Goal: Task Accomplishment & Management: Manage account settings

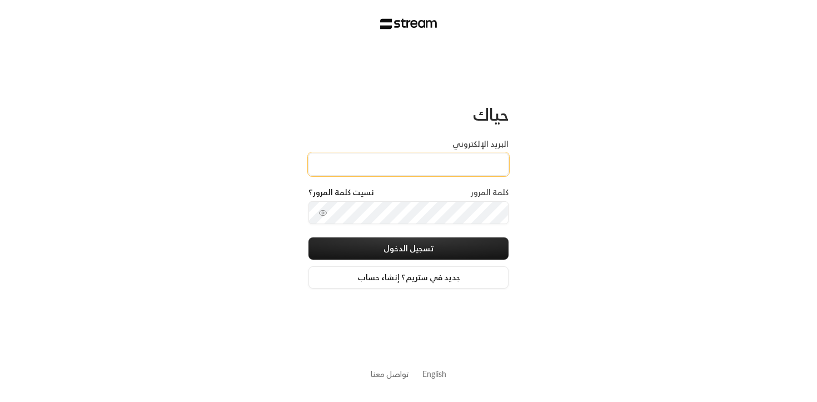
click at [473, 155] on input "البريد الإلكتروني" at bounding box center [408, 164] width 200 height 23
paste input "[URL][DOMAIN_NAME]"
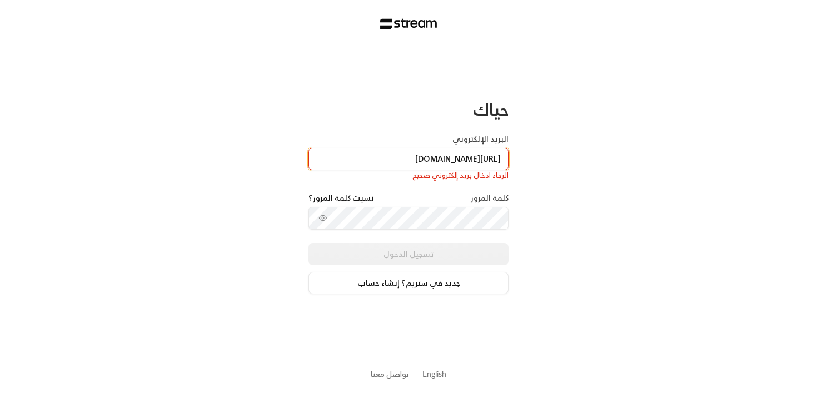
type input "[URL][DOMAIN_NAME]"
click at [453, 170] on div "الرجاء ادخال بريد إلكتروني صحيح" at bounding box center [408, 175] width 200 height 11
click at [442, 161] on input "[URL][DOMAIN_NAME]" at bounding box center [408, 159] width 200 height 23
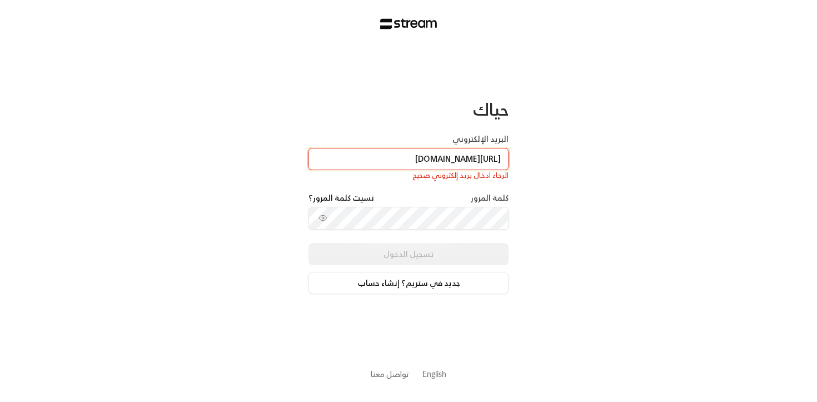
click at [442, 161] on input "[URL][DOMAIN_NAME]" at bounding box center [408, 159] width 200 height 23
click at [442, 161] on input "البريد الإلكتروني" at bounding box center [408, 159] width 200 height 23
type input "[EMAIL_ADDRESS][DOMAIN_NAME]"
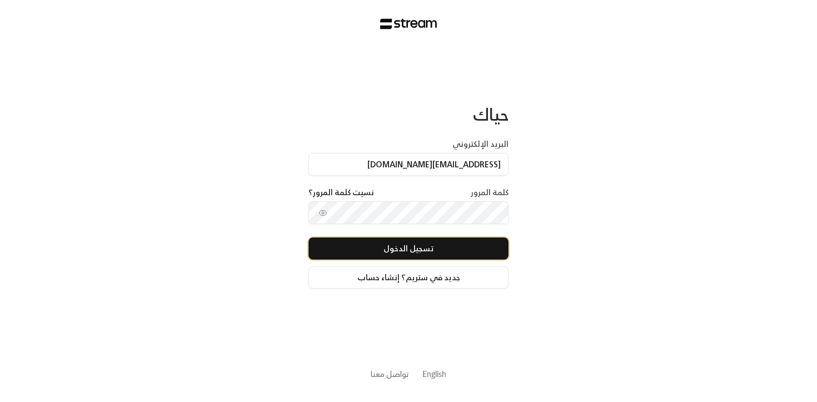
click at [417, 249] on button "تسجيل الدخول" at bounding box center [408, 248] width 200 height 22
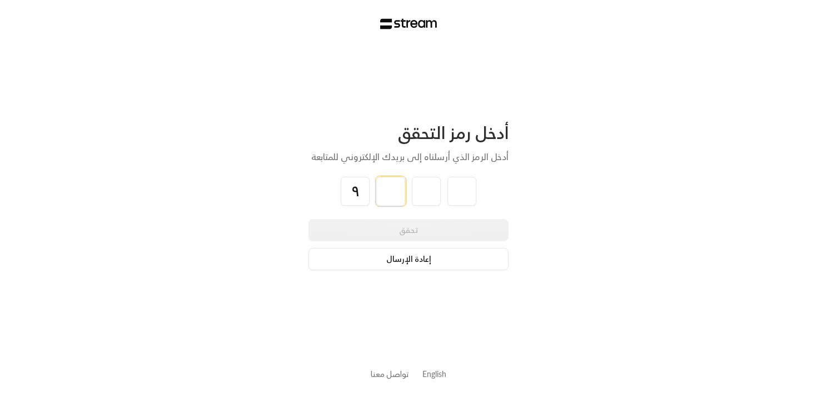
type input "9"
type input "4"
type input "7"
type input "9"
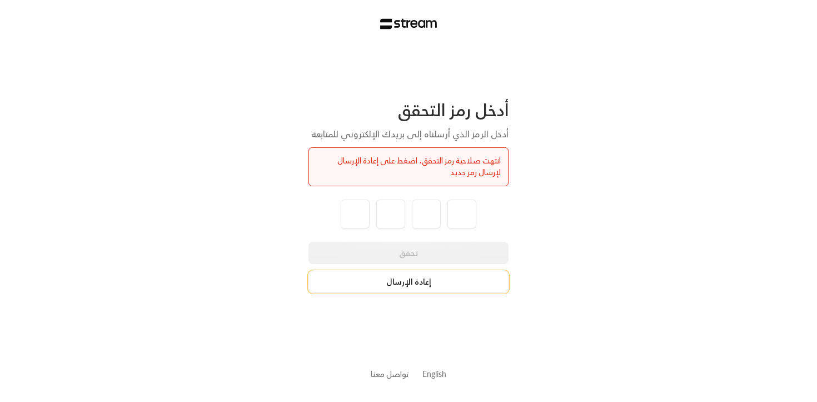
click at [441, 287] on button "إعادة الإرسال" at bounding box center [408, 282] width 200 height 22
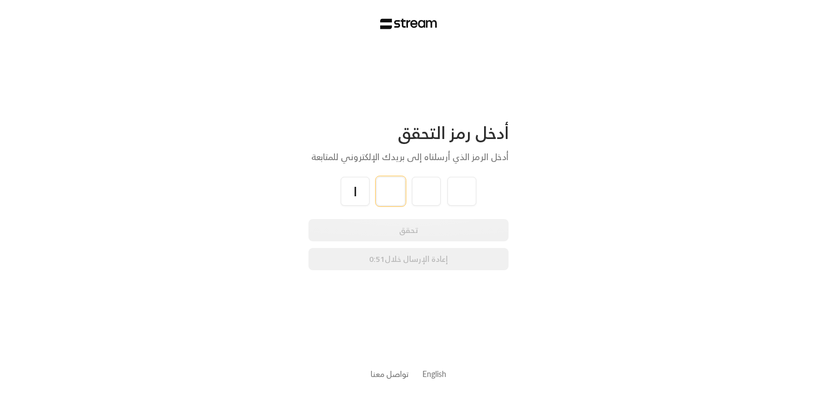
type input "1"
type input "6"
type input "3"
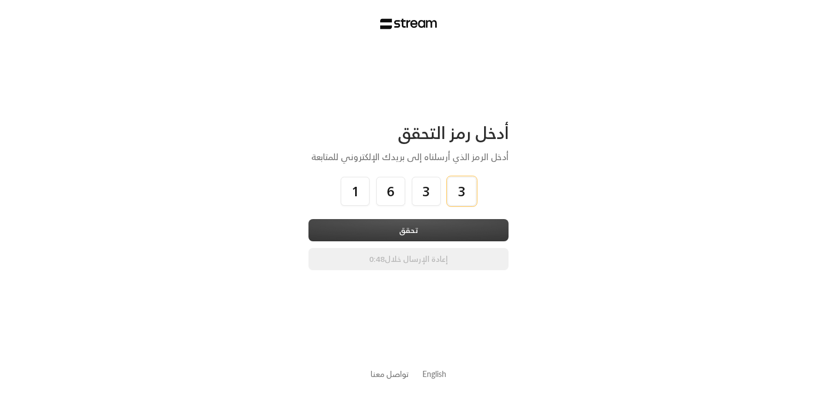
type input "3"
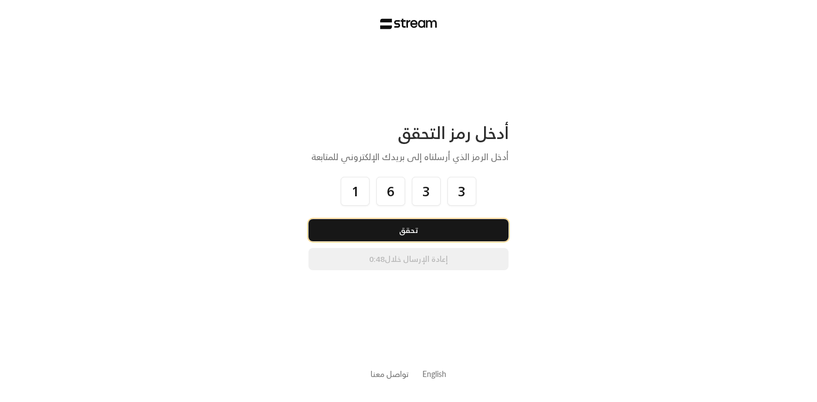
click at [453, 238] on button "تحقق" at bounding box center [408, 230] width 200 height 22
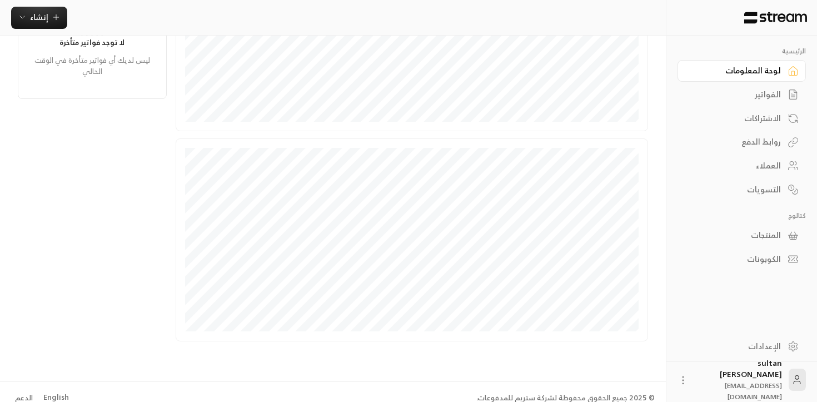
scroll to position [292, 0]
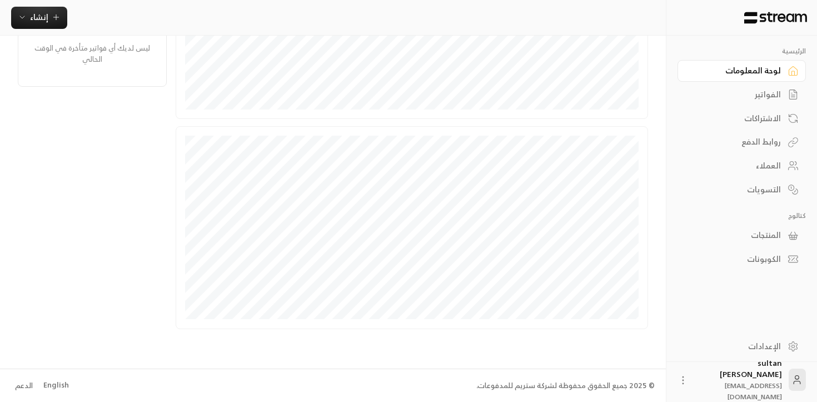
click at [754, 147] on div "روابط الدفع" at bounding box center [735, 141] width 89 height 11
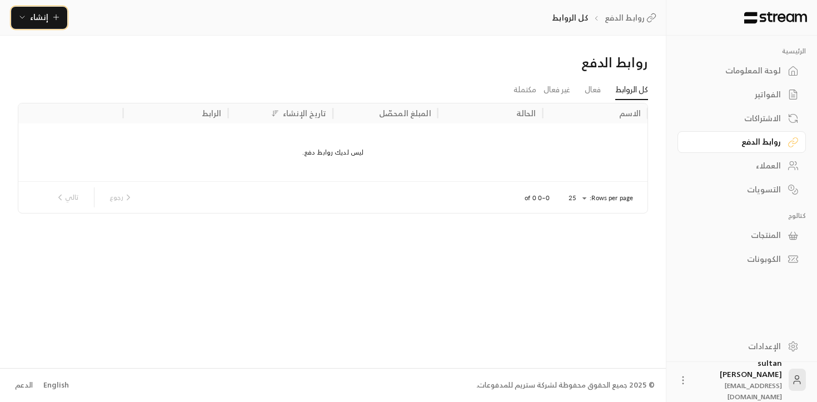
click at [36, 23] on span "إنشاء" at bounding box center [39, 17] width 18 height 14
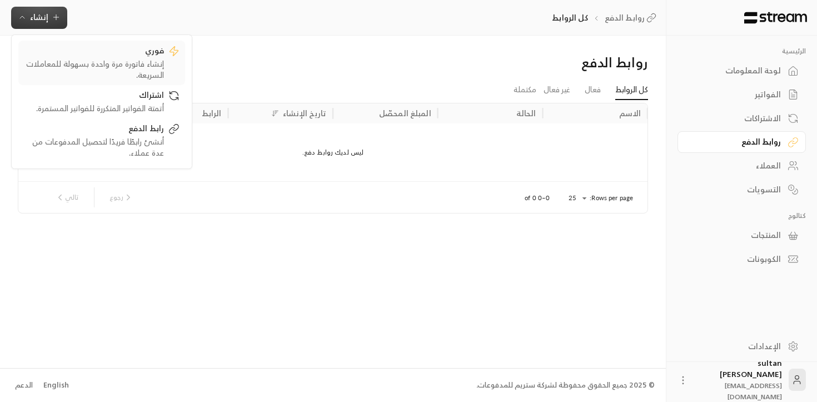
click at [139, 69] on div "إنشاء فاتورة مرة واحدة بسهولة للمعاملات السريعة." at bounding box center [94, 69] width 140 height 22
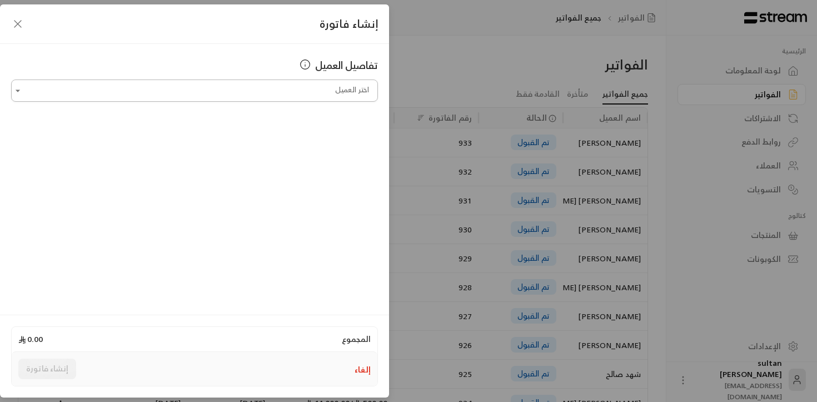
click at [309, 79] on div "اختر العميل" at bounding box center [194, 90] width 367 height 22
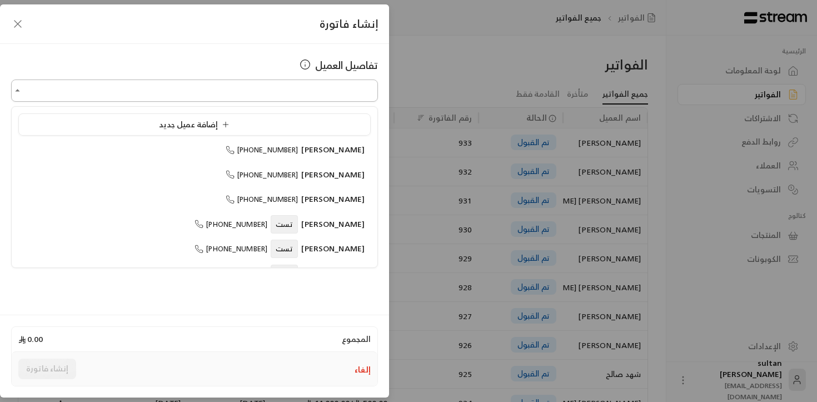
type input "*"
click at [314, 151] on span "[PERSON_NAME]" at bounding box center [332, 149] width 63 height 14
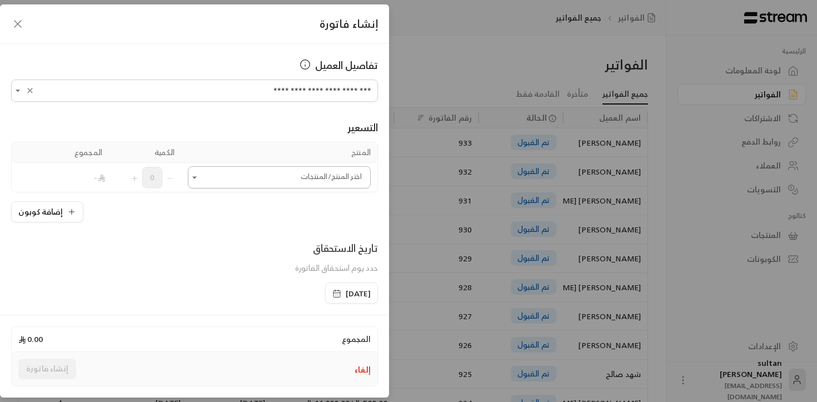
type input "**********"
click at [321, 172] on input "اختر العميل" at bounding box center [279, 177] width 183 height 19
click at [281, 234] on span "مرة واحدة" at bounding box center [280, 233] width 46 height 13
click at [334, 251] on span "تست +1" at bounding box center [342, 253] width 30 height 14
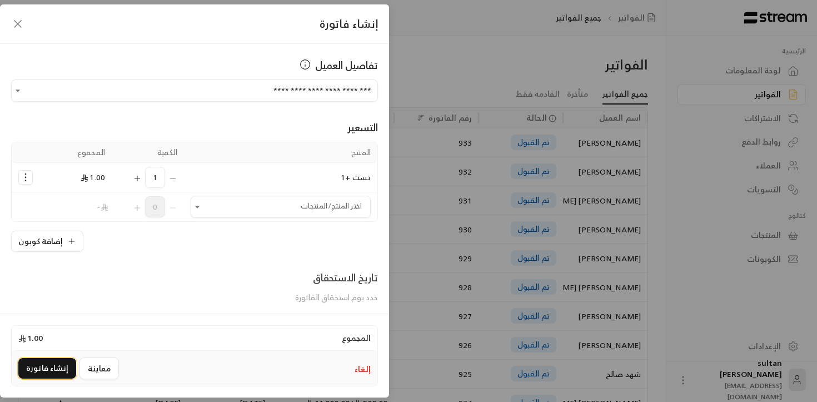
click at [41, 368] on button "إنشاء فاتورة" at bounding box center [47, 368] width 58 height 21
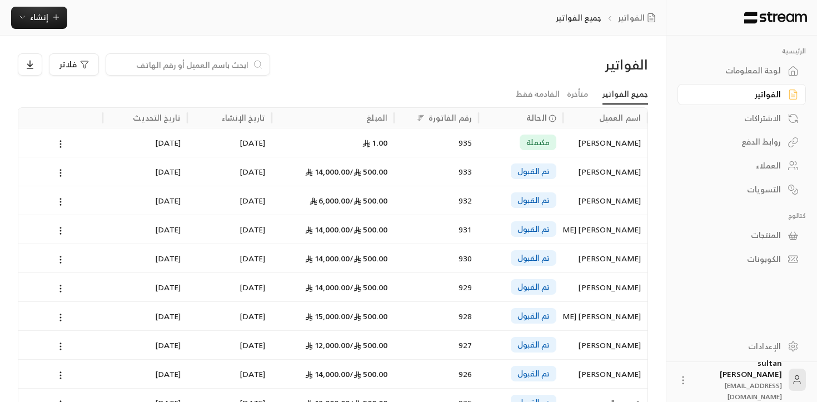
click at [749, 123] on div "الاشتراكات" at bounding box center [735, 118] width 89 height 11
click at [759, 189] on div "التسويات" at bounding box center [735, 189] width 89 height 11
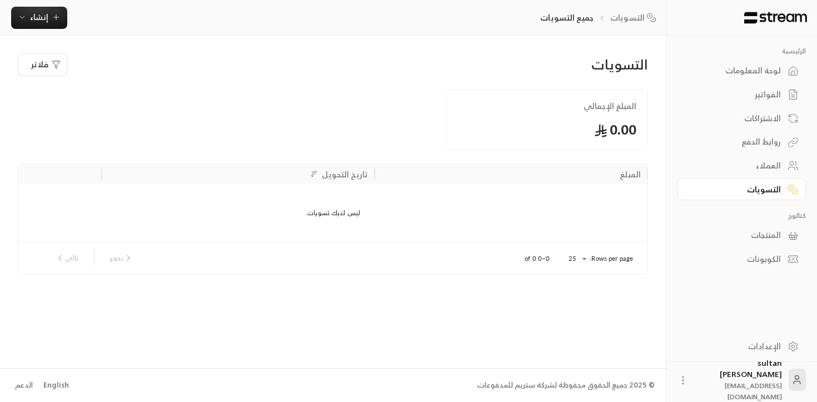
click at [765, 94] on div "الفواتير" at bounding box center [735, 94] width 89 height 11
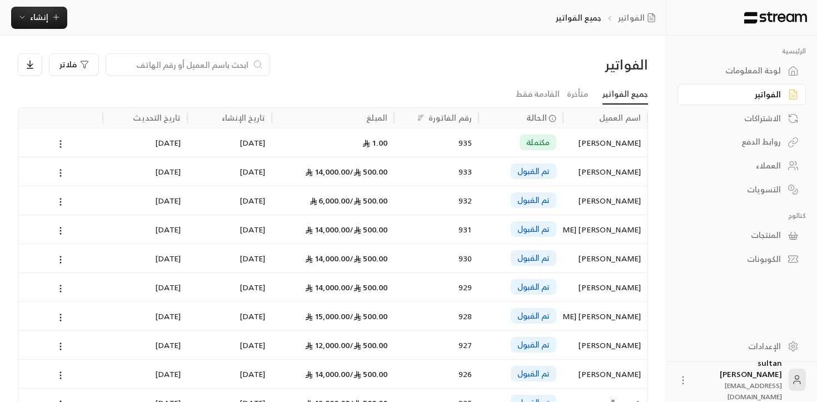
click at [757, 76] on div "لوحة المعلومات" at bounding box center [735, 70] width 89 height 11
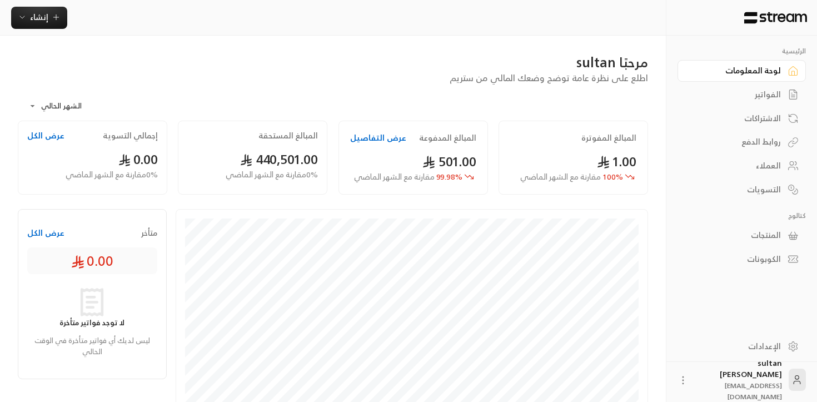
click at [757, 346] on div "الإعدادات" at bounding box center [735, 346] width 89 height 11
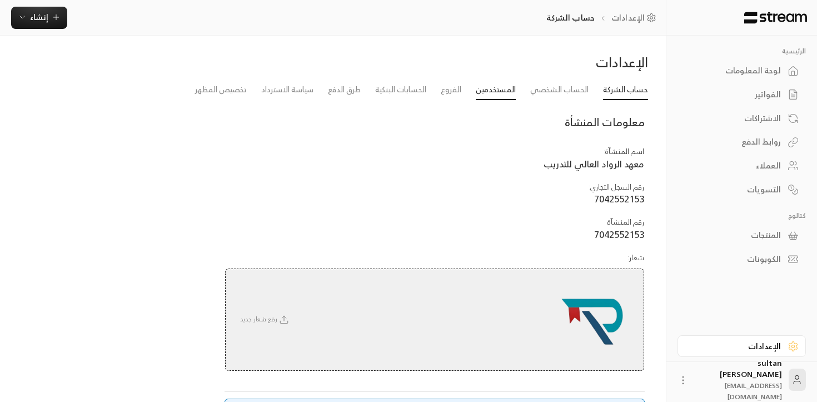
click at [497, 92] on link "المستخدمين" at bounding box center [496, 90] width 40 height 20
